Goal: Task Accomplishment & Management: Manage account settings

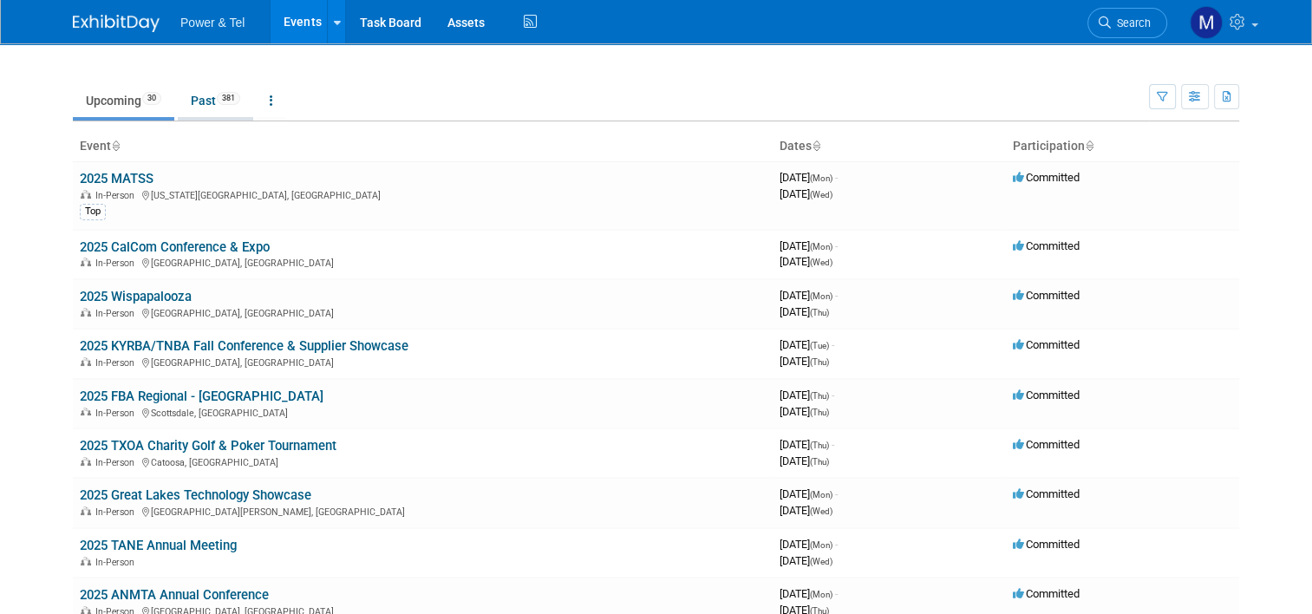
click at [190, 98] on link "Past 381" at bounding box center [215, 100] width 75 height 33
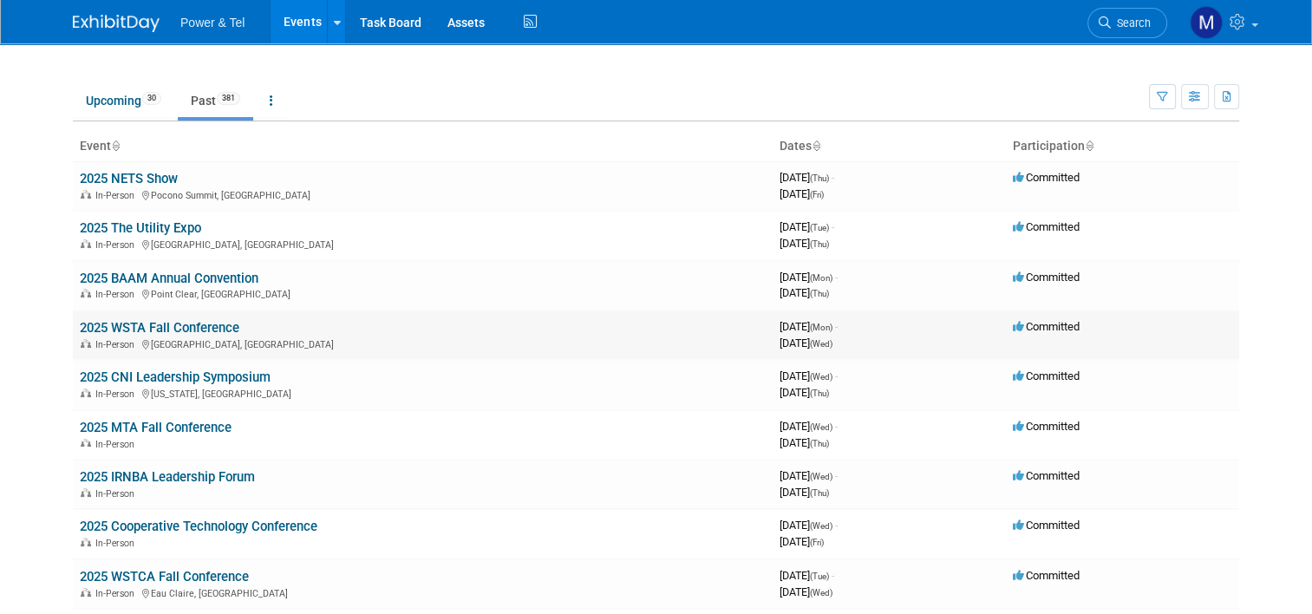
click at [172, 326] on link "2025 WSTA Fall Conference" at bounding box center [160, 328] width 160 height 16
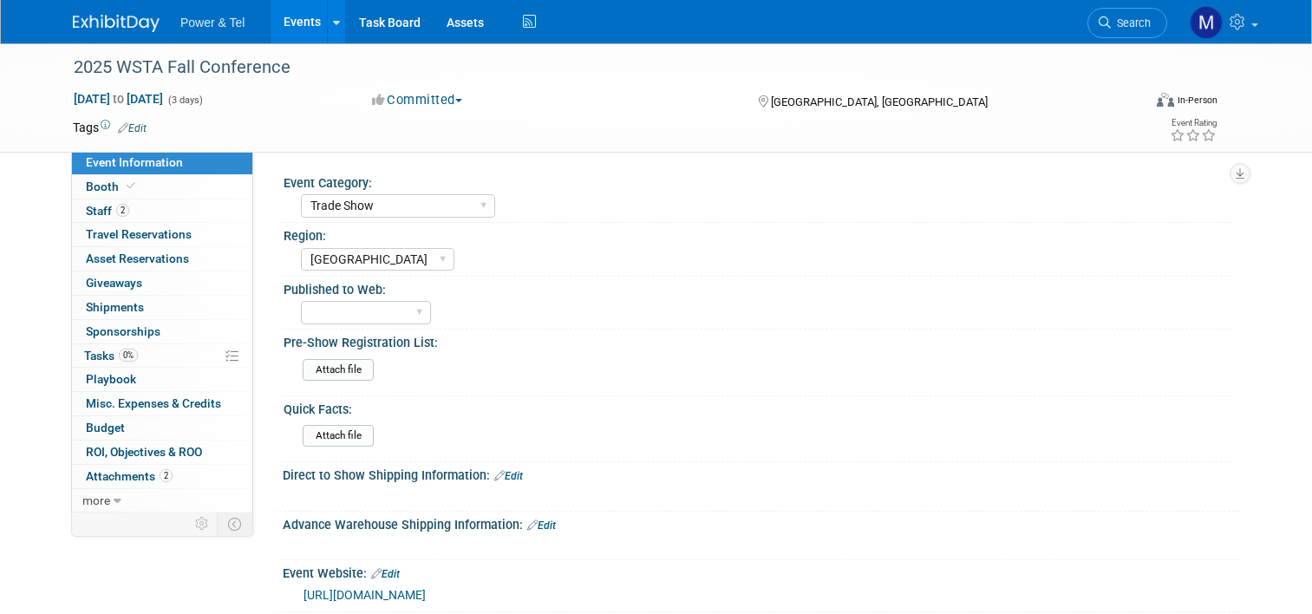
select select "Trade Show"
select select "[GEOGRAPHIC_DATA]"
select select "Yes"
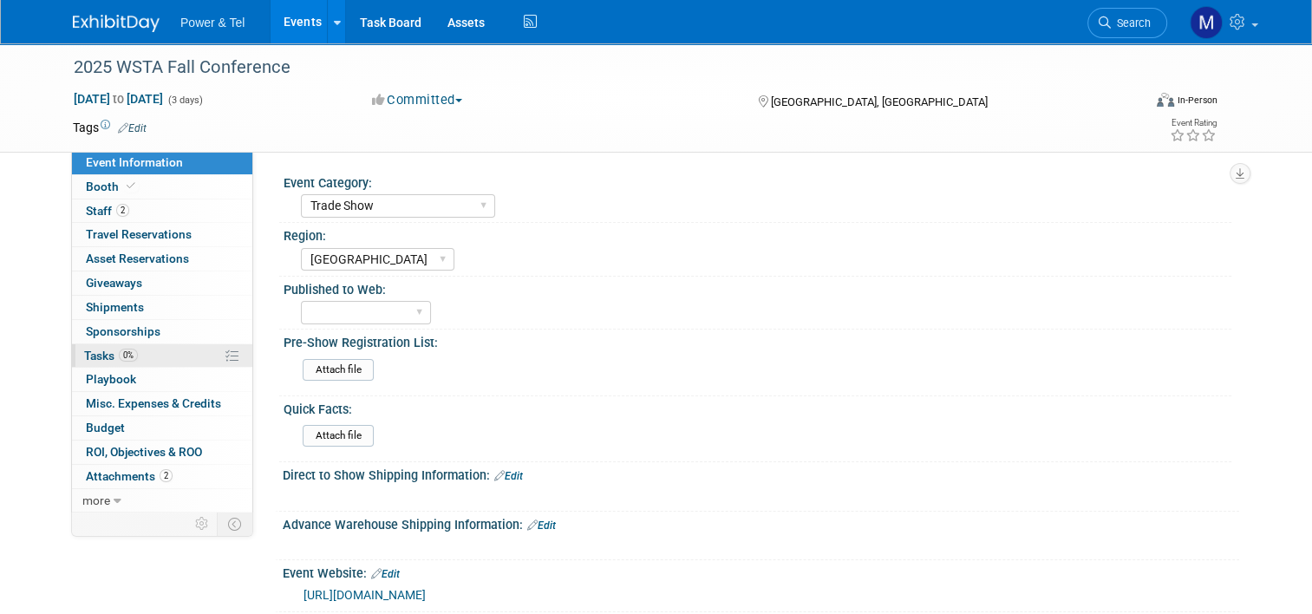
click at [85, 354] on span "Tasks 0%" at bounding box center [111, 356] width 54 height 14
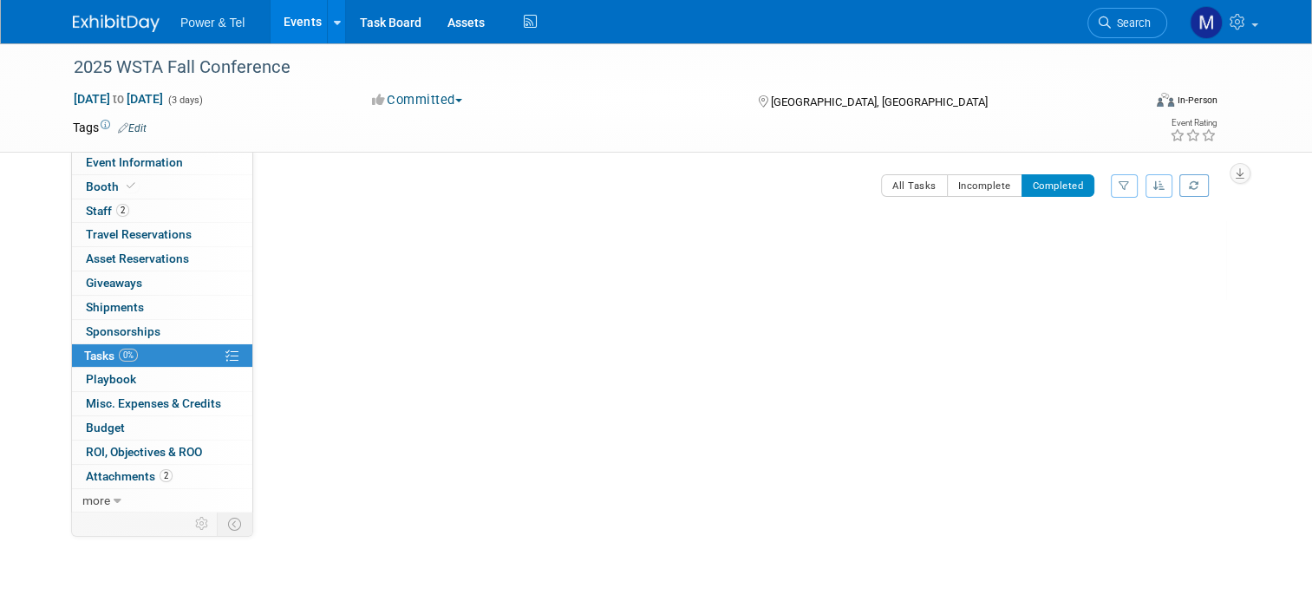
click at [1054, 191] on button "Completed" at bounding box center [1058, 185] width 74 height 23
click at [166, 155] on span "Event Information" at bounding box center [134, 162] width 97 height 14
select select "Trade Show"
select select "Great Lakes"
select select "Yes"
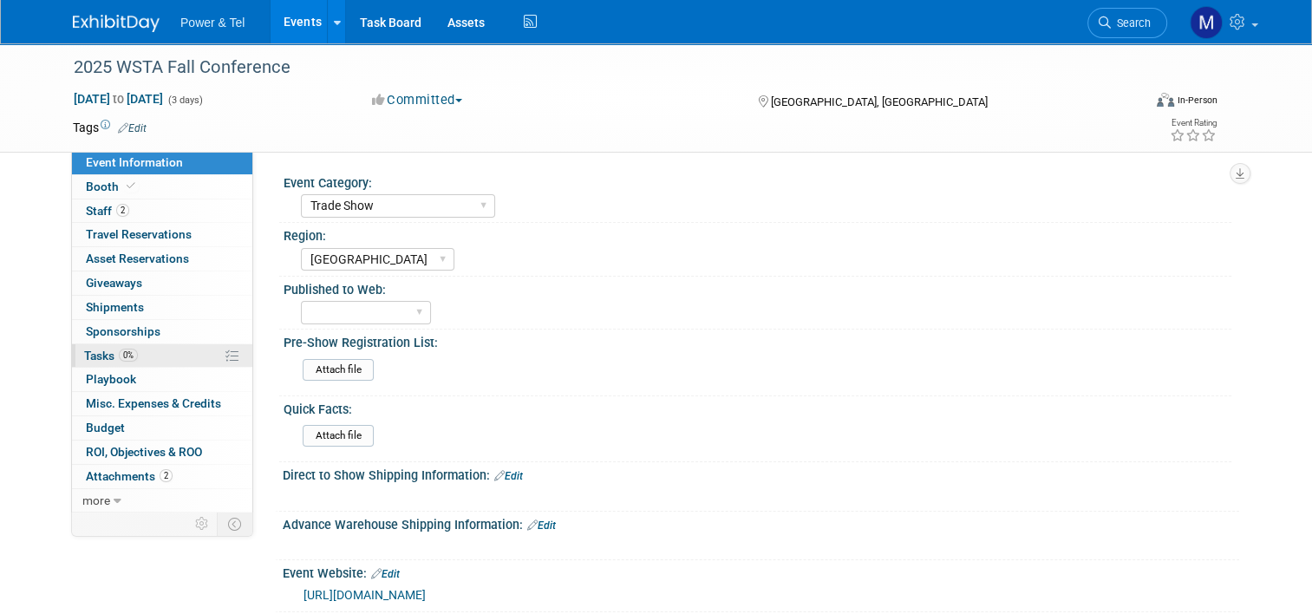
click at [225, 355] on icon at bounding box center [231, 355] width 13 height 13
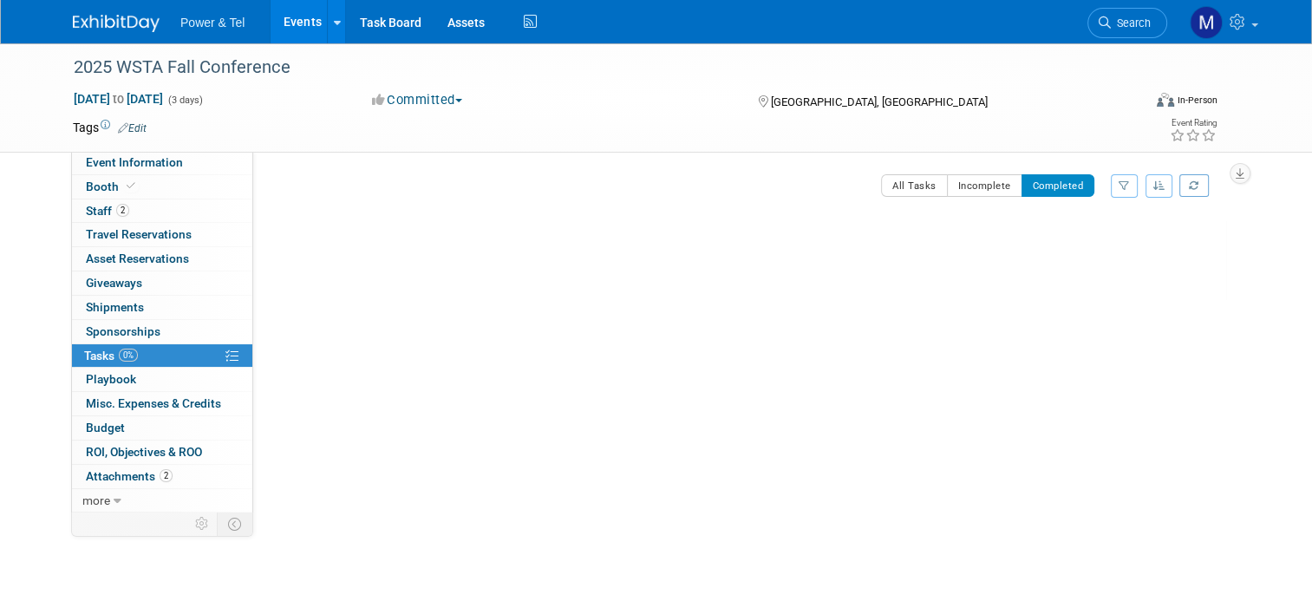
click at [1068, 185] on button "Completed" at bounding box center [1058, 185] width 74 height 23
click at [280, 20] on link "Events" at bounding box center [302, 21] width 63 height 43
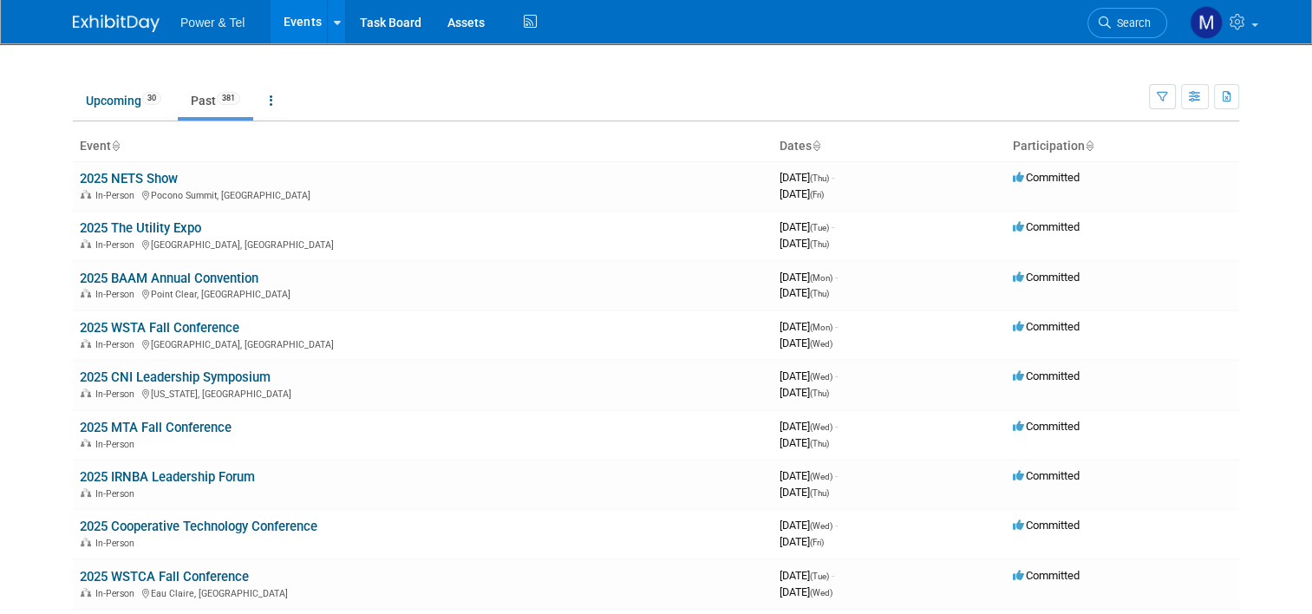
click at [201, 101] on link "Past 381" at bounding box center [215, 100] width 75 height 33
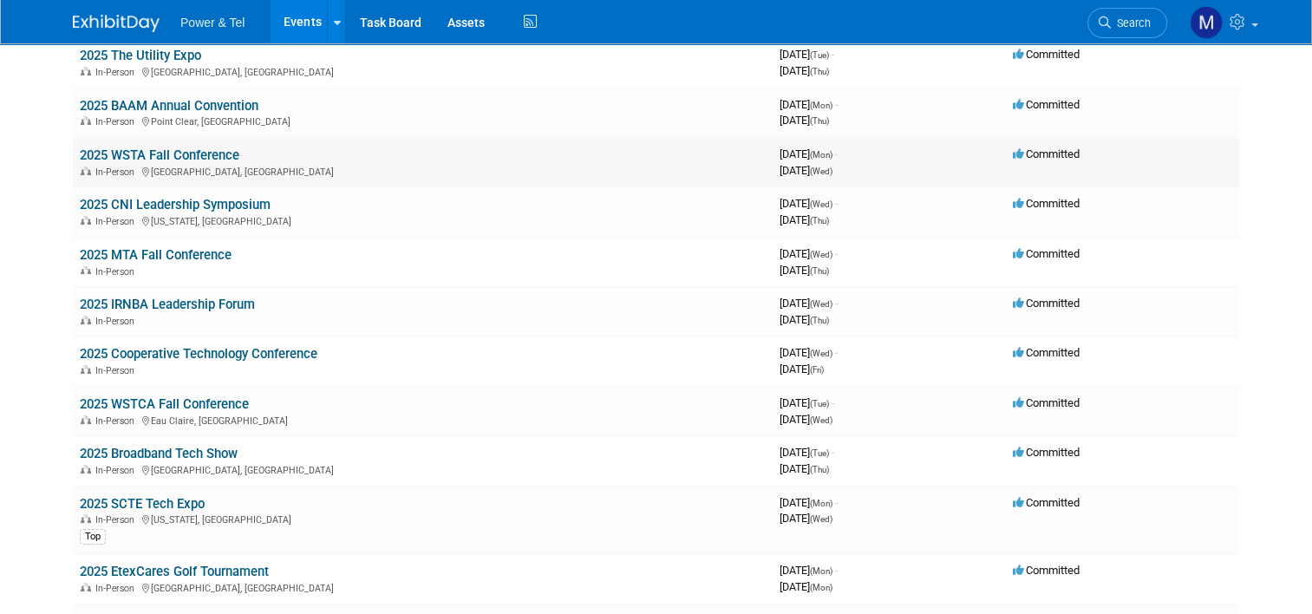
scroll to position [173, 0]
click at [181, 297] on link "2025 IRNBA Leadership Forum" at bounding box center [167, 304] width 175 height 16
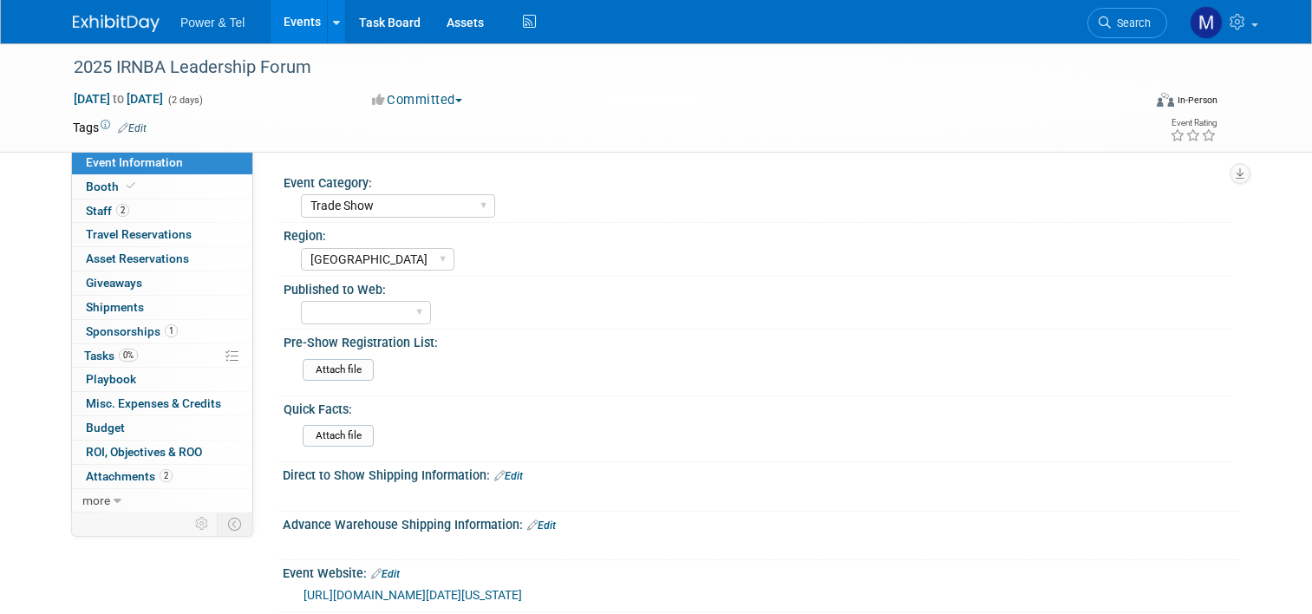
select select "Trade Show"
select select "[GEOGRAPHIC_DATA]"
select select "Yes"
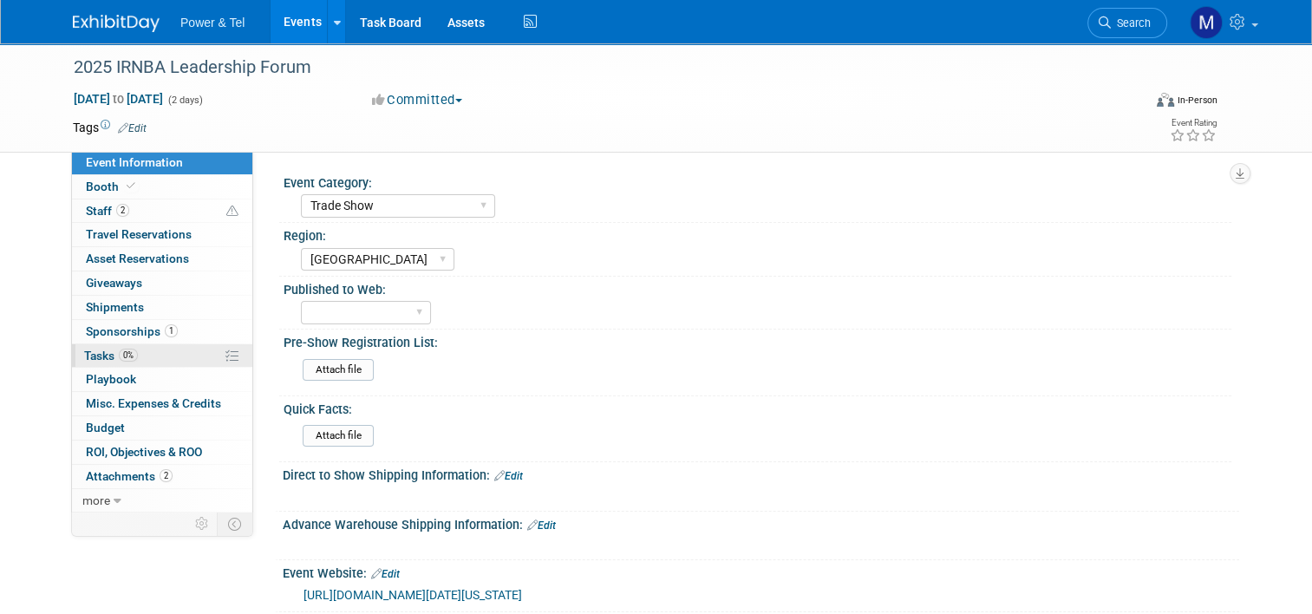
click at [88, 349] on span "Tasks 0%" at bounding box center [111, 356] width 54 height 14
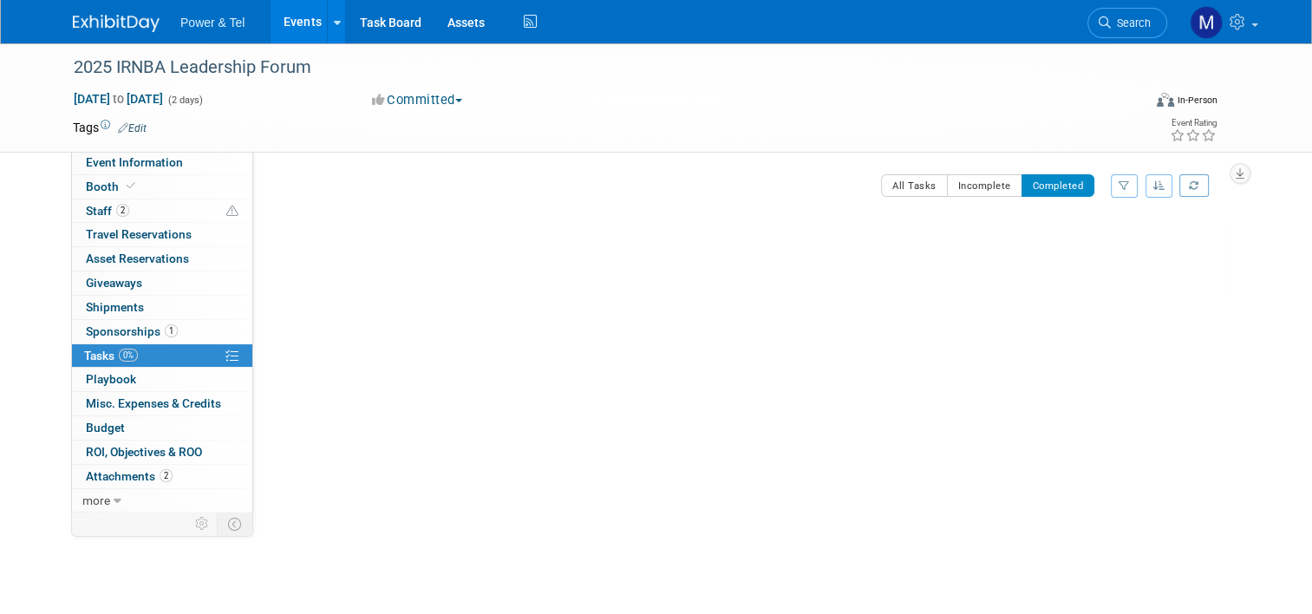
click at [1092, 185] on button "Completed" at bounding box center [1058, 185] width 74 height 23
